Goal: Task Accomplishment & Management: Use online tool/utility

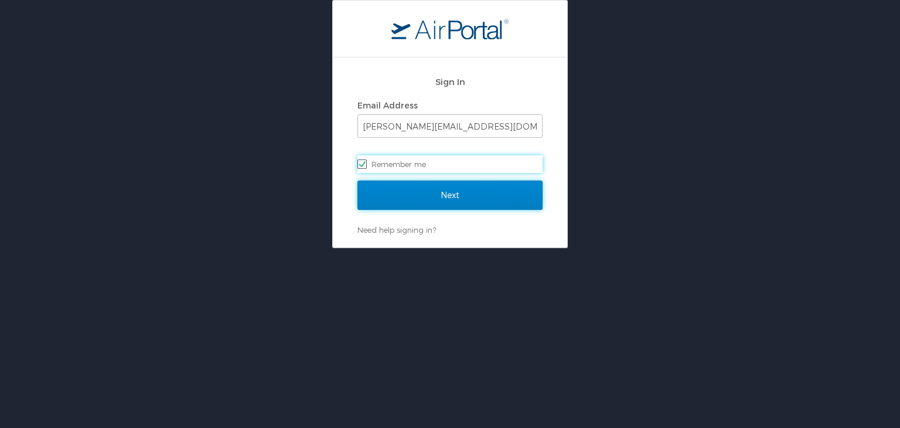
click at [481, 196] on input "Next" at bounding box center [450, 195] width 185 height 29
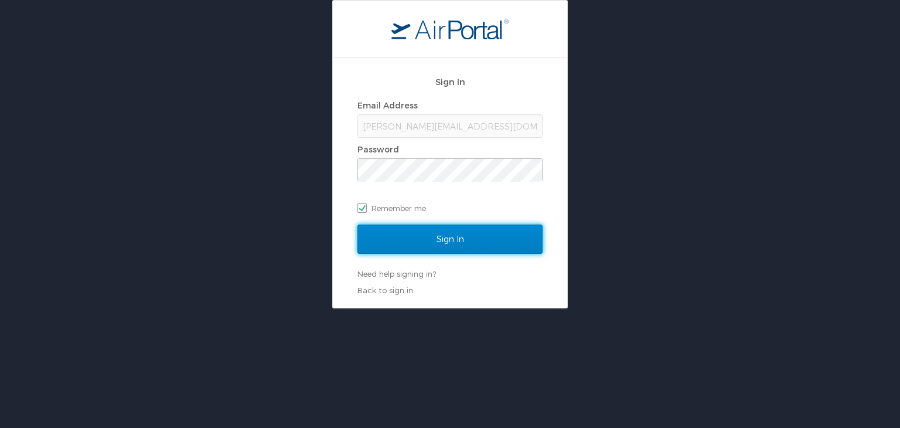
click at [462, 240] on input "Sign In" at bounding box center [450, 239] width 185 height 29
